Goal: Ask a question

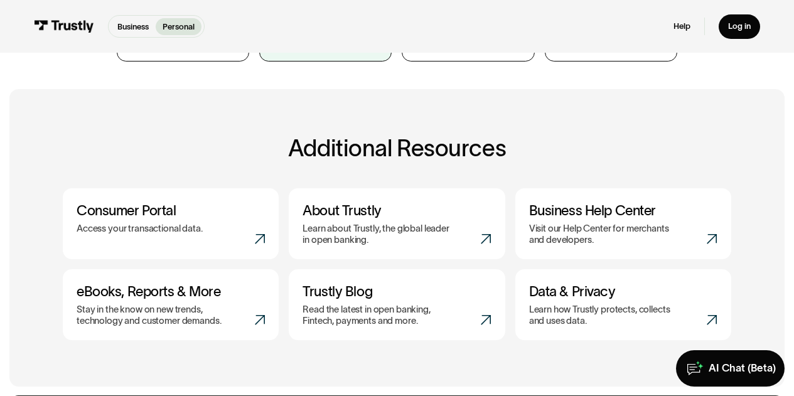
scroll to position [376, 0]
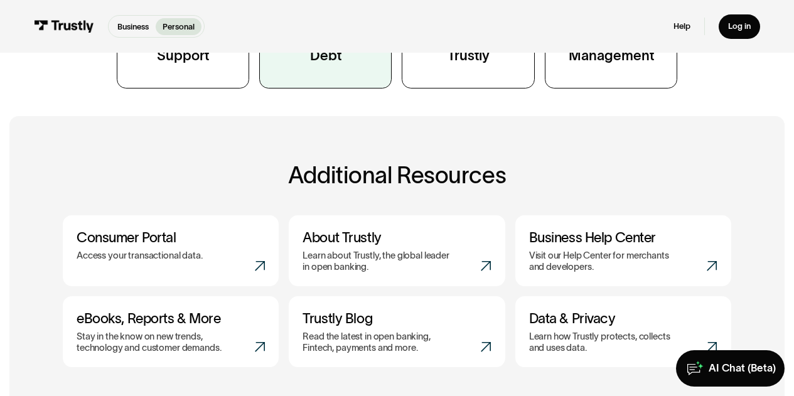
click at [317, 83] on link "Outstanding Debt" at bounding box center [325, 5] width 132 height 167
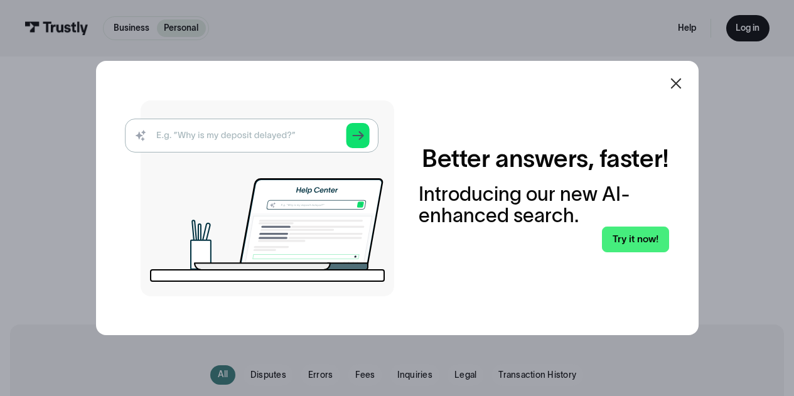
click at [681, 81] on icon at bounding box center [675, 83] width 15 height 15
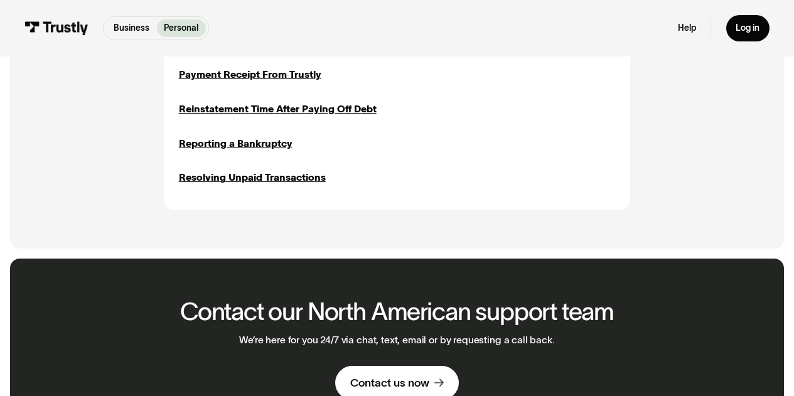
scroll to position [753, 0]
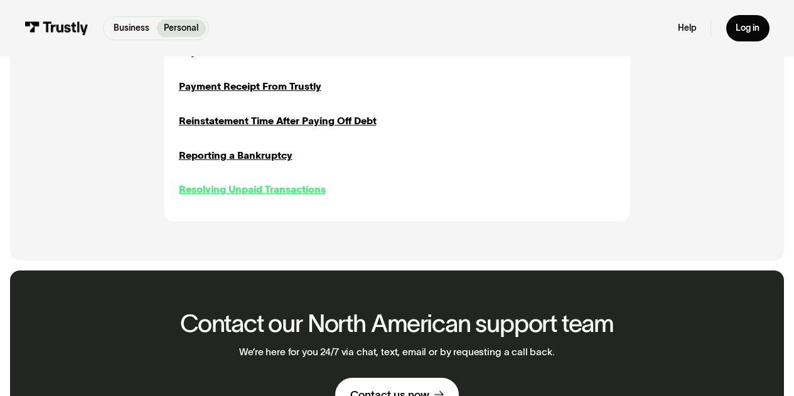
click at [225, 193] on div "Resolving Unpaid Transactions" at bounding box center [252, 189] width 147 height 14
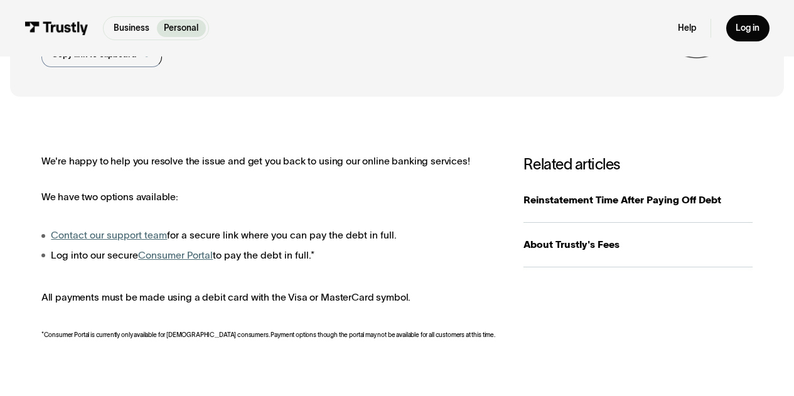
scroll to position [125, 0]
click at [114, 232] on link "Contact our support team" at bounding box center [109, 234] width 116 height 11
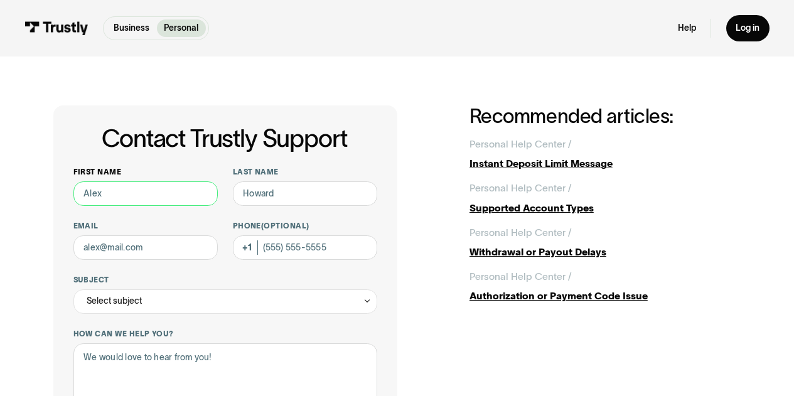
click at [106, 198] on input "First name" at bounding box center [145, 193] width 145 height 24
type input "[PERSON_NAME]"
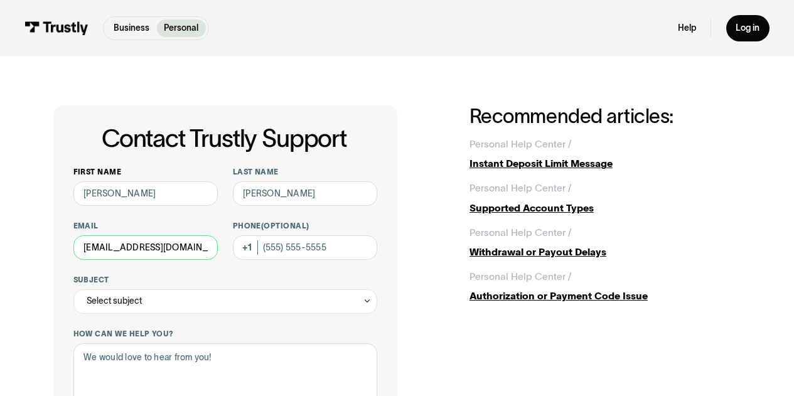
type input "[EMAIL_ADDRESS][DOMAIN_NAME]"
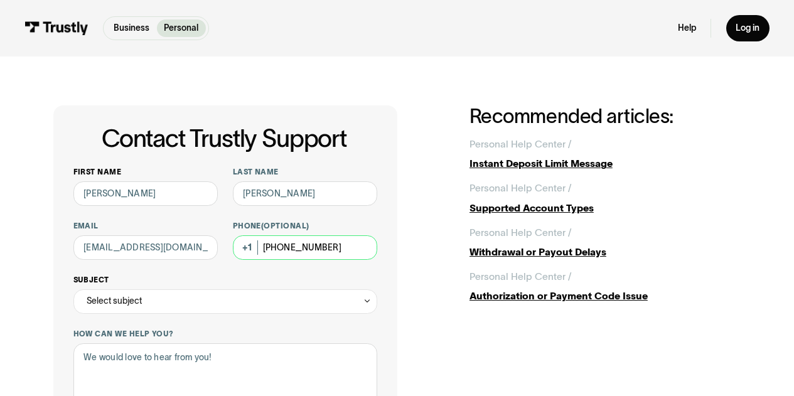
type input "[PHONE_NUMBER]"
click at [125, 307] on div "Select subject" at bounding box center [114, 301] width 55 height 14
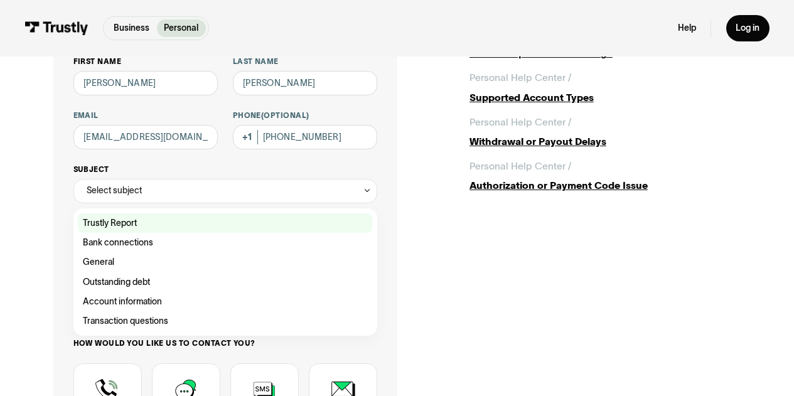
scroll to position [125, 0]
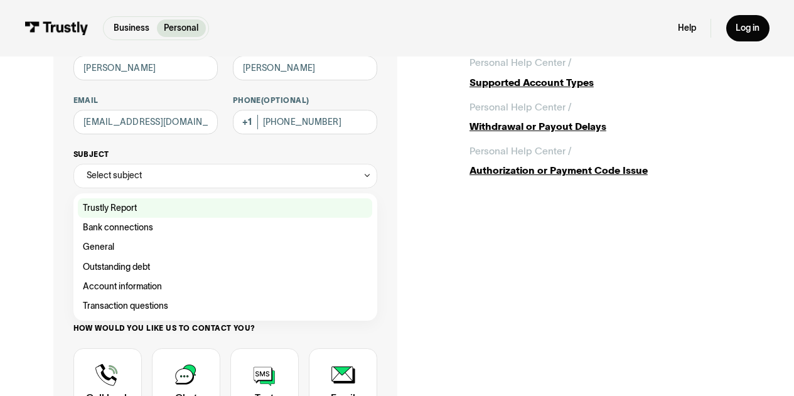
click at [127, 269] on div "Contact Trustly Support" at bounding box center [225, 266] width 294 height 19
type input "**********"
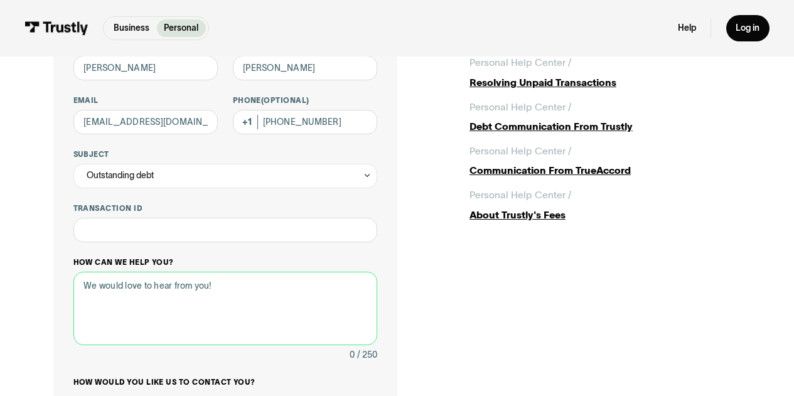
click at [112, 292] on textarea "How can we help you?" at bounding box center [225, 308] width 304 height 73
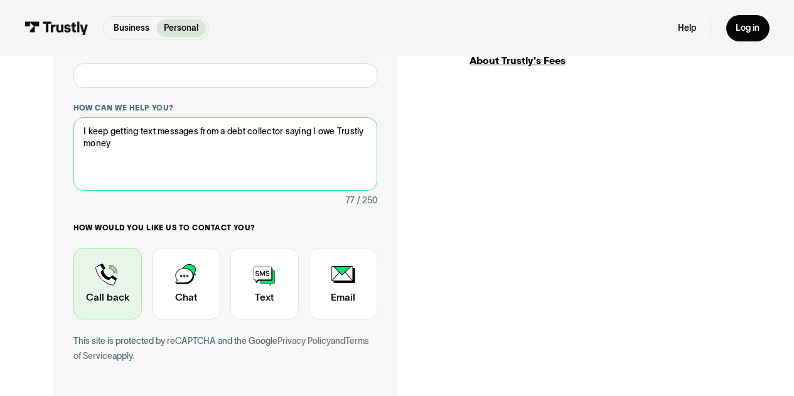
scroll to position [314, 0]
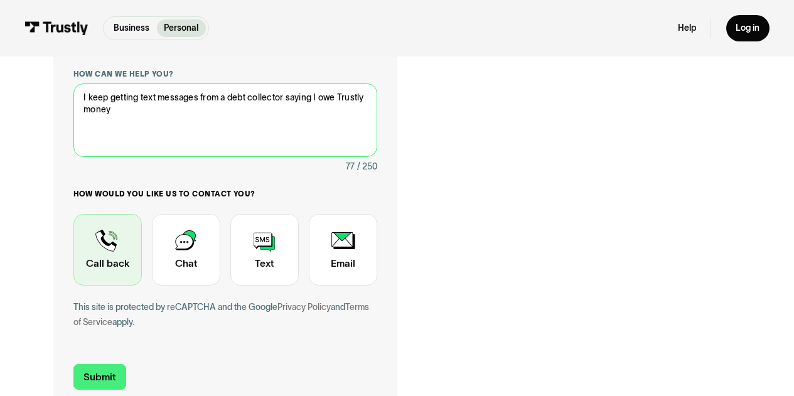
type textarea "I keep getting text messages from a debt collector saying I owe Trustly money"
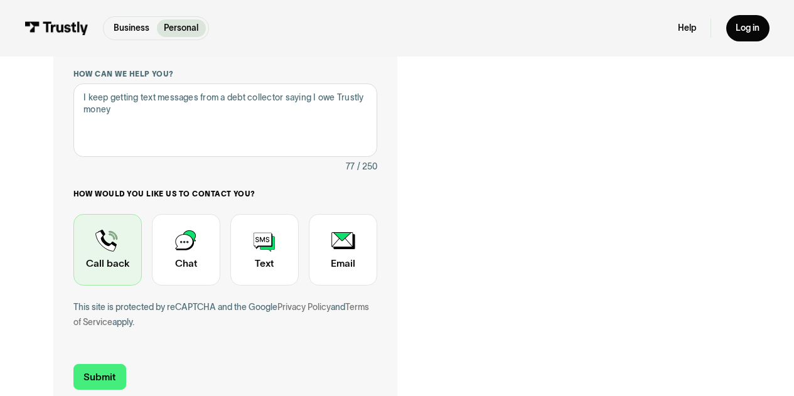
click at [83, 247] on div "Contact Trustly Support" at bounding box center [107, 250] width 68 height 72
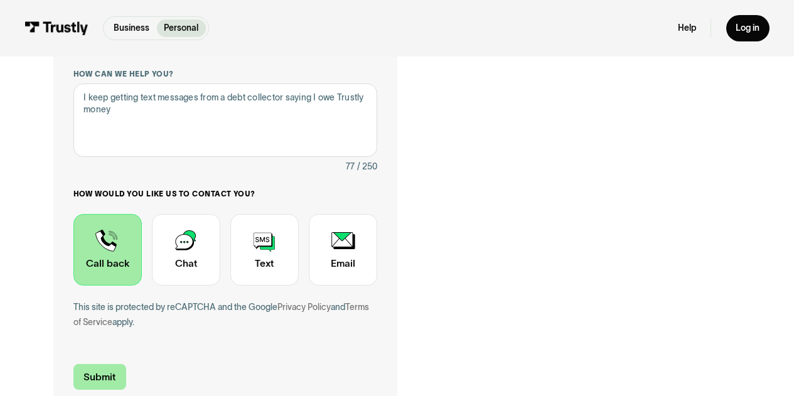
click at [97, 371] on input "Submit" at bounding box center [99, 377] width 53 height 26
type input "[PHONE_NUMBER]"
